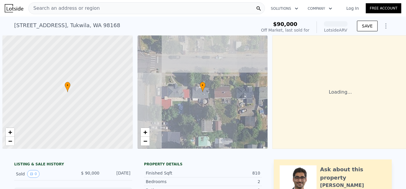
scroll to position [0, 2]
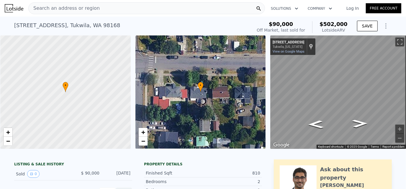
click at [384, 28] on icon "Show Options" at bounding box center [385, 25] width 7 height 7
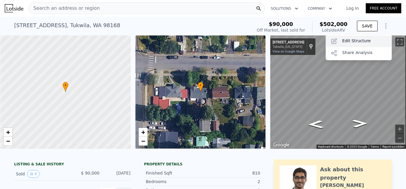
click at [360, 39] on div "Edit Structure" at bounding box center [359, 41] width 66 height 12
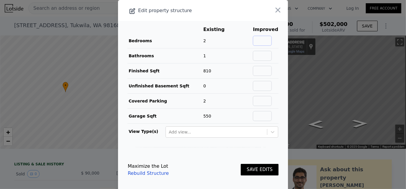
click at [253, 40] on input "text" at bounding box center [262, 41] width 19 height 10
type input "3"
click at [264, 52] on input "text" at bounding box center [262, 56] width 19 height 10
type input "2"
click at [278, 64] on main "Existing Improved Bedrooms 2 50% 3 Bathrooms 1 100% 2 Finished Sqft 810 Unfinis…" at bounding box center [203, 84] width 170 height 126
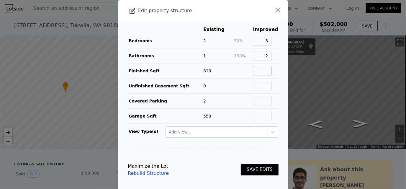
click at [260, 70] on input "text" at bounding box center [262, 71] width 19 height 10
type input "1620"
click at [277, 93] on main "Existing Improved Bedrooms 2 50% 3 Bathrooms 1 100% 2 Finished Sqft 810 100% 16…" at bounding box center [203, 84] width 170 height 126
click at [252, 167] on button "SAVE EDITS" at bounding box center [260, 170] width 38 height 12
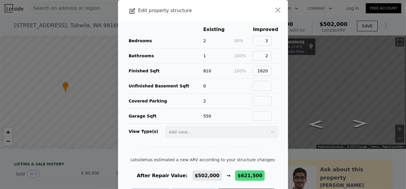
scroll to position [23, 0]
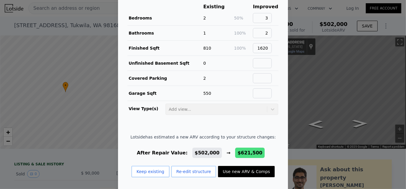
click at [242, 167] on button "Use new ARV & Comps" at bounding box center [246, 171] width 57 height 11
type input "3"
type input "5"
type input "2.75"
type input "1190"
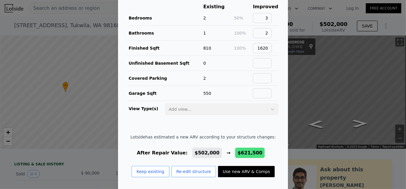
type input "2040"
type input "5341"
type input "11516"
type input "$ 621,500"
type input "$ 477,131"
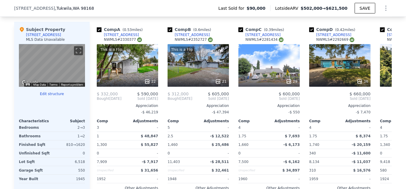
scroll to position [605, 0]
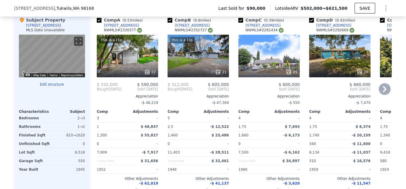
click at [380, 92] on icon at bounding box center [385, 89] width 12 height 12
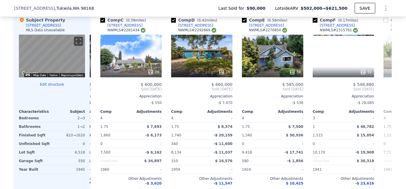
scroll to position [0, 142]
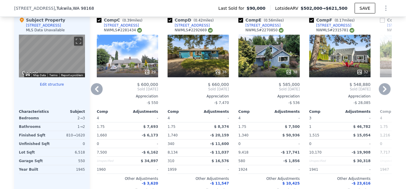
click at [380, 92] on icon at bounding box center [385, 89] width 12 height 12
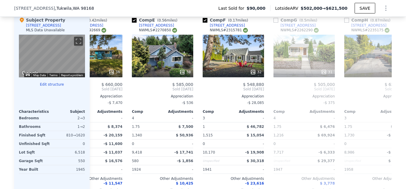
scroll to position [0, 283]
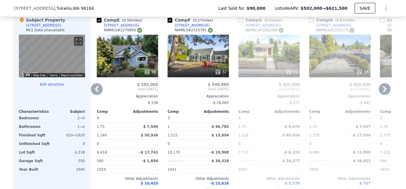
click at [95, 90] on icon at bounding box center [97, 89] width 4 height 6
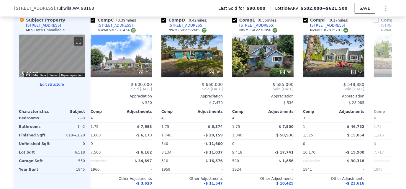
scroll to position [0, 142]
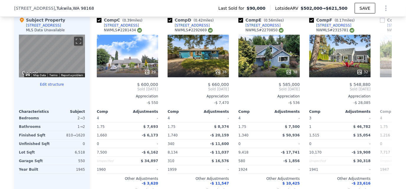
click at [94, 90] on div "Comp A ( 0.53 miles) [STREET_ADDRESS] This is a Flip 22 $ 332,000 $ 590,000 Bou…" at bounding box center [241, 107] width 302 height 190
click at [95, 90] on icon at bounding box center [97, 89] width 4 height 6
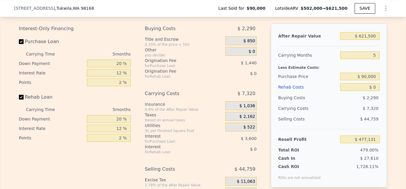
scroll to position [900, 0]
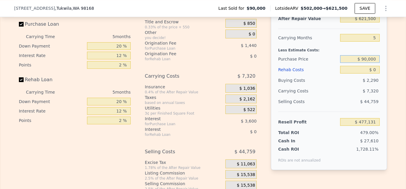
click at [362, 63] on input "$ 90,000" at bounding box center [360, 59] width 40 height 8
drag, startPoint x: 358, startPoint y: 65, endPoint x: 374, endPoint y: 65, distance: 15.6
click at [374, 63] on input "$ 90,000" at bounding box center [360, 59] width 40 height 8
type input "$ 375,000"
click at [378, 60] on div "After Repair Value $ 621,500 Carrying Months 5 Less Estimate Costs: Purchase Pr…" at bounding box center [329, 88] width 116 height 164
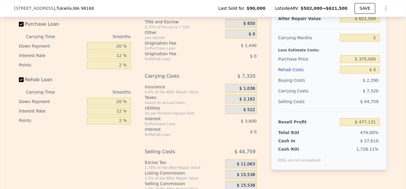
type input "$ 175,222"
drag, startPoint x: 370, startPoint y: 74, endPoint x: 376, endPoint y: 74, distance: 6.8
click at [376, 73] on input "$ 0" at bounding box center [360, 70] width 40 height 8
type input "$ 20"
type input "$ 175,202"
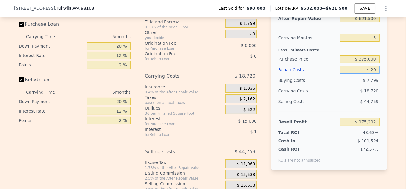
type input "$ 200"
type input "$ 175,009"
type input "$ 2,000"
type input "$ 173,110"
type input "$ 0"
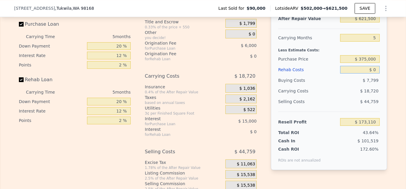
type input "$ 175,222"
type input "$ 120"
type input "$ 175,095"
type input "$ 1,200"
type input "$ 173,953"
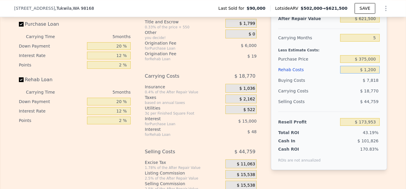
type input "$ 12,000"
type input "$ 162,550"
type input "$ 120,000"
type input "$ 48,502"
type input "$ 120,000"
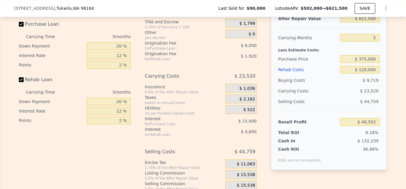
click at [381, 55] on div "After Repair Value $ 621,500 Carrying Months 5 Less Estimate Costs: Purchase Pr…" at bounding box center [329, 88] width 116 height 164
click at [371, 42] on input "5" at bounding box center [360, 38] width 40 height 8
type input "6"
type input "$ 43,798"
type input "6"
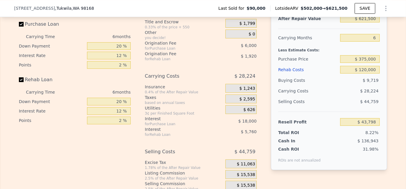
click at [378, 81] on div "After Repair Value $ 621,500 Carrying Months 6 Less Estimate Costs: Purchase Pr…" at bounding box center [329, 88] width 116 height 164
click at [340, 59] on div "$ 375,000" at bounding box center [360, 59] width 40 height 11
drag, startPoint x: 115, startPoint y: 109, endPoint x: 136, endPoint y: 106, distance: 21.4
click at [136, 106] on div "Interest-Only Financing Purchase Loan Carrying Time 6 months Down Payment 20 % …" at bounding box center [203, 104] width 368 height 196
type input "15 %"
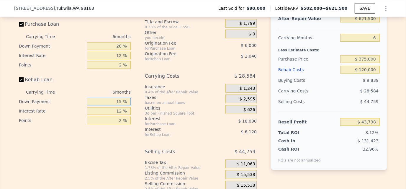
type input "$ 43,318"
type input "15 %"
drag, startPoint x: 114, startPoint y: 53, endPoint x: 136, endPoint y: 51, distance: 21.9
click at [136, 51] on div "Interest-Only Financing Purchase Loan Carrying Time 6 months Down Payment 20 % …" at bounding box center [203, 104] width 368 height 196
type input "15 %"
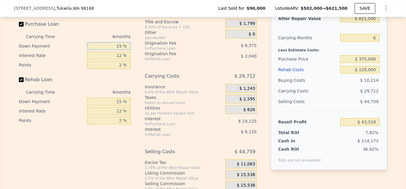
type input "$ 41,815"
type input "15 %"
drag, startPoint x: 114, startPoint y: 59, endPoint x: 156, endPoint y: 63, distance: 42.4
click at [158, 63] on div "Interest-Only Financing Purchase Loan Carrying Time 6 months Down Payment 15 % …" at bounding box center [203, 104] width 368 height 196
type input "10 %"
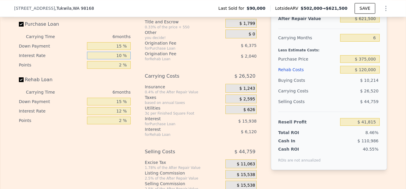
type input "$ 45,007"
type input "10 %"
drag, startPoint x: 114, startPoint y: 114, endPoint x: 145, endPoint y: 114, distance: 30.4
click at [145, 114] on div "Interest-Only Financing Purchase Loan Carrying Time 6 months Down Payment 15 % …" at bounding box center [203, 104] width 368 height 196
type input "10 %"
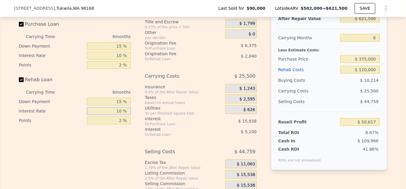
type input "$ 46,027"
type input "10 %"
click at [223, 137] on div "$ 5,100" at bounding box center [235, 131] width 44 height 11
click at [361, 170] on div "After Repair Value $ 621,500 Carrying Months 6 Less Estimate Costs: Purchase Pr…" at bounding box center [329, 88] width 116 height 164
